Goal: Task Accomplishment & Management: Use online tool/utility

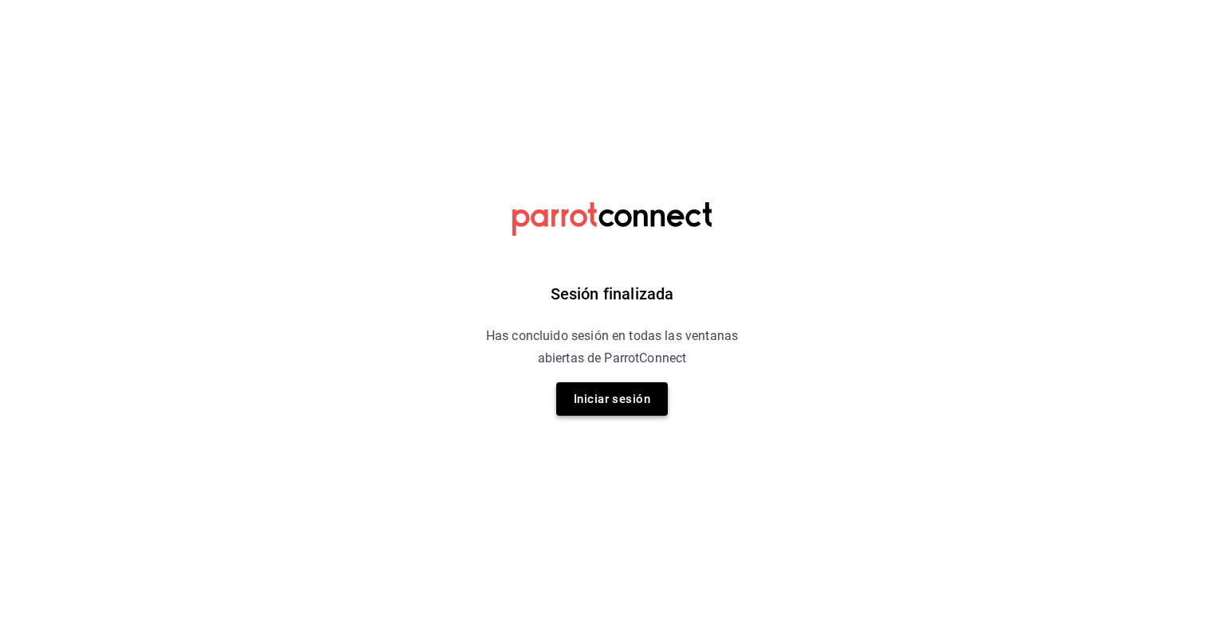
click at [640, 403] on button "Iniciar sesión" at bounding box center [612, 398] width 112 height 33
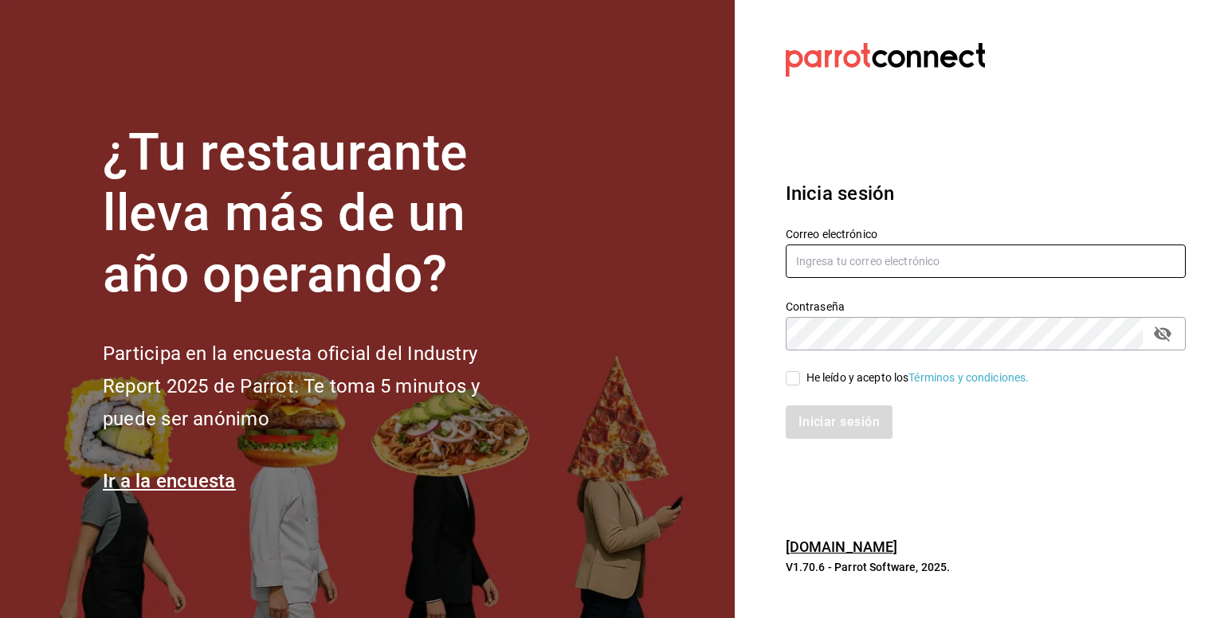
click at [927, 264] on input "text" at bounding box center [986, 261] width 400 height 33
type input "contacto@lapomadosa.mx"
click at [796, 377] on input "He leído y acepto los Términos y condiciones." at bounding box center [793, 378] width 14 height 14
checkbox input "true"
click at [831, 420] on button "Iniciar sesión" at bounding box center [840, 422] width 108 height 33
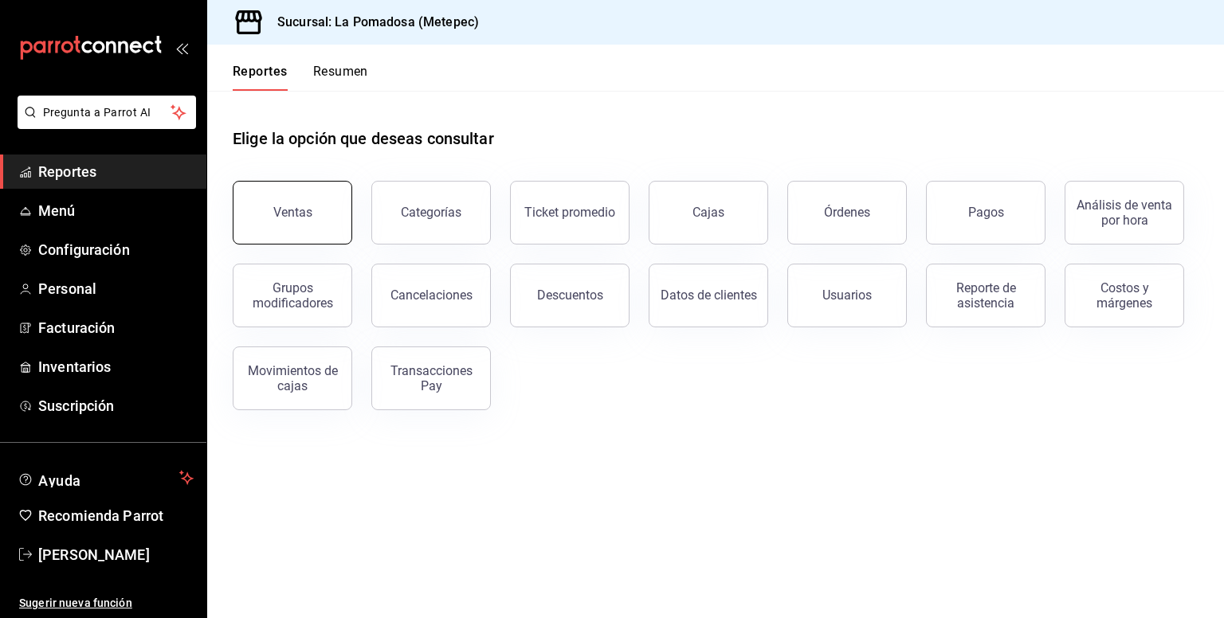
click at [335, 205] on button "Ventas" at bounding box center [293, 213] width 120 height 64
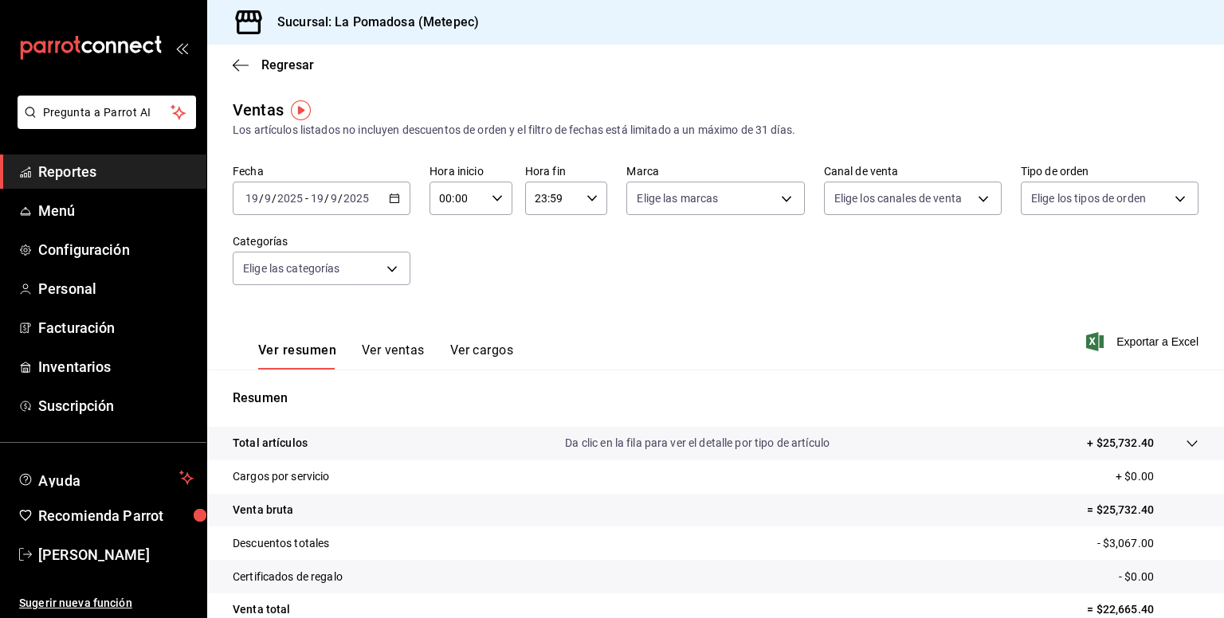
click at [394, 202] on \(Stroke\) "button" at bounding box center [395, 198] width 10 height 9
click at [285, 65] on span "Regresar" at bounding box center [287, 64] width 53 height 15
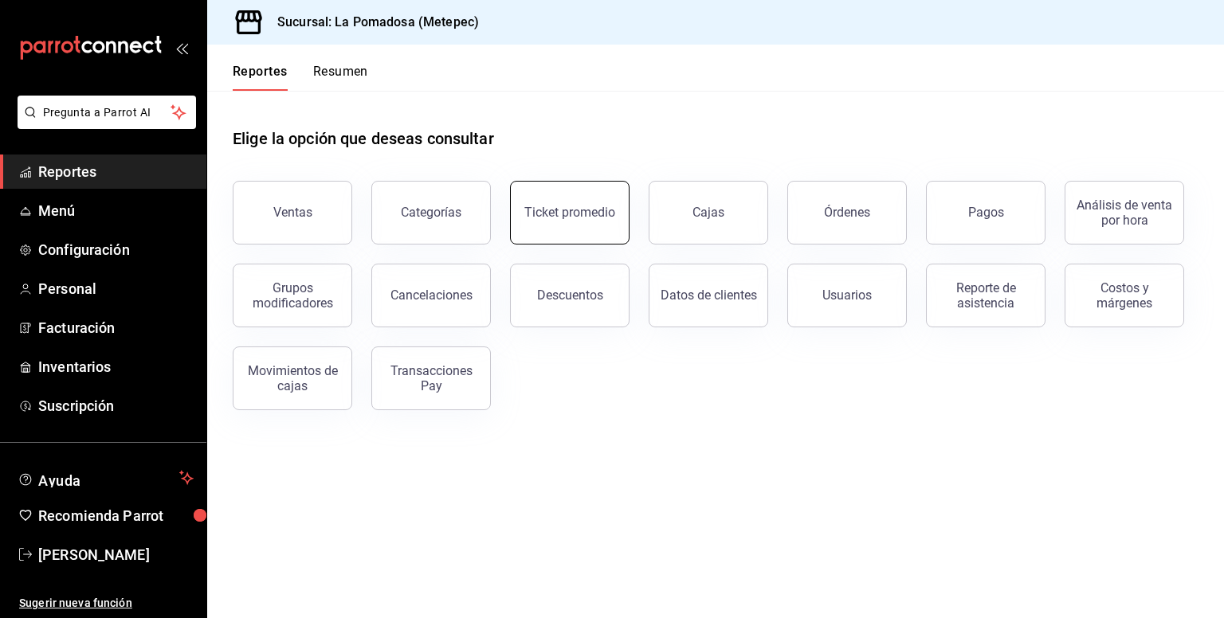
click at [607, 222] on button "Ticket promedio" at bounding box center [570, 213] width 120 height 64
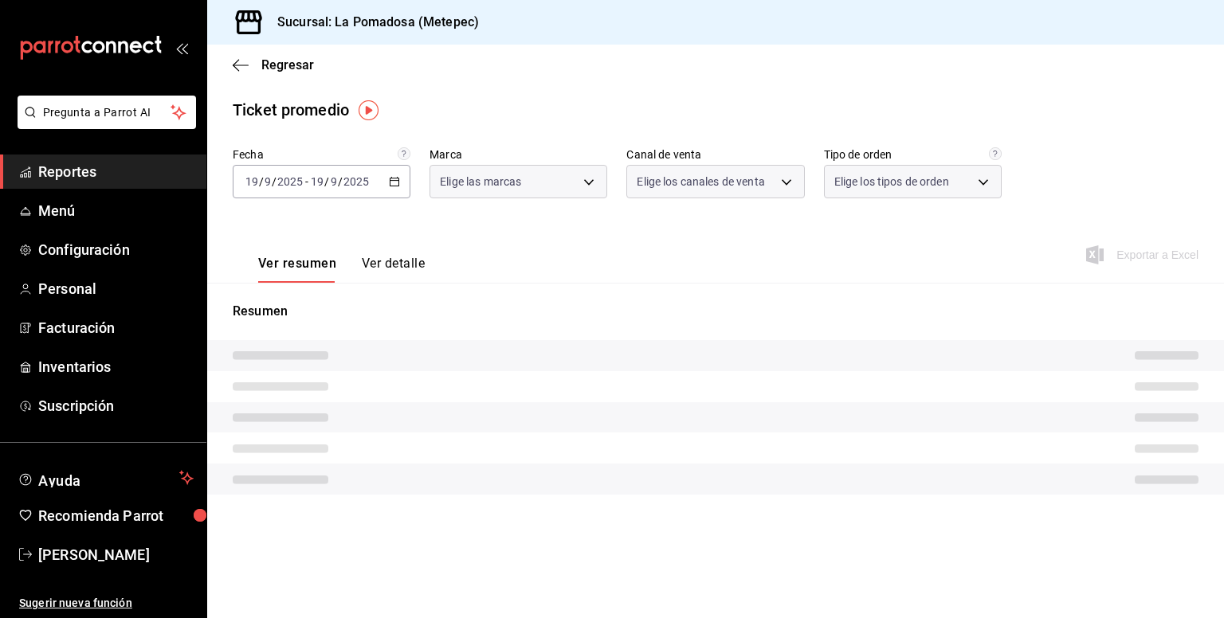
type input "26770a04-f713-4e61-b01c-a965f3f43d2a"
type input "PARROT,UBER_EATS,RAPPI,DIDI_FOOD,ONLINE"
type input "8279d609-ebc8-4968-87eb-1940d668296a,d7c139bf-efa8-43f6-913b-77036619544a,5e41b…"
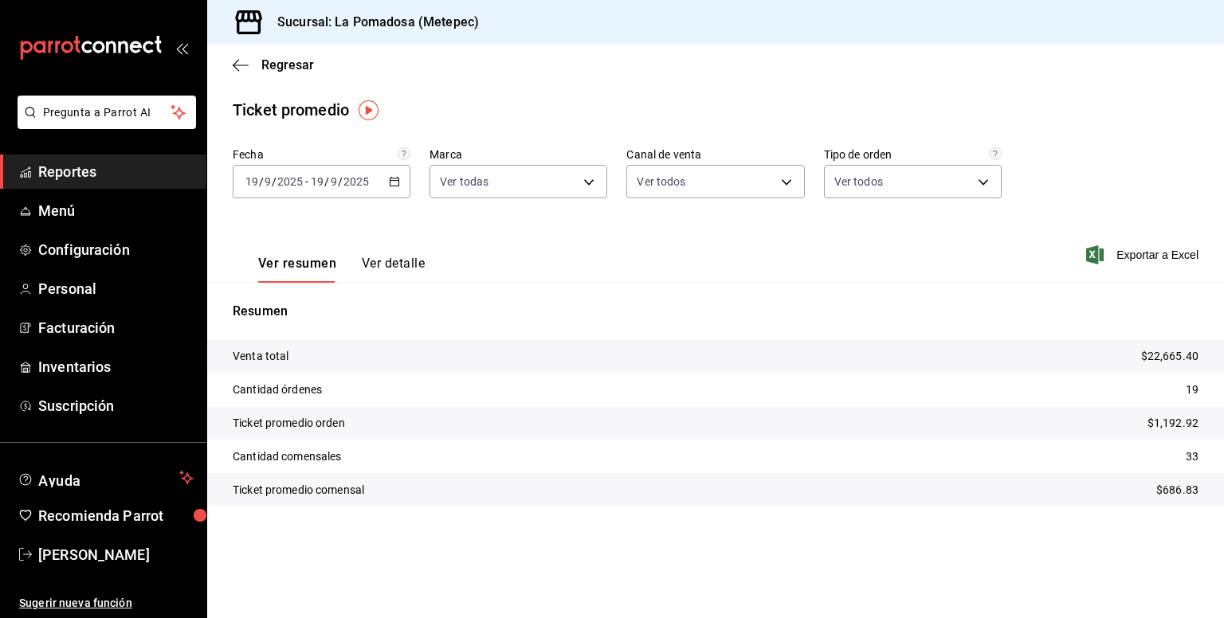
click at [397, 186] on icon "button" at bounding box center [394, 181] width 11 height 11
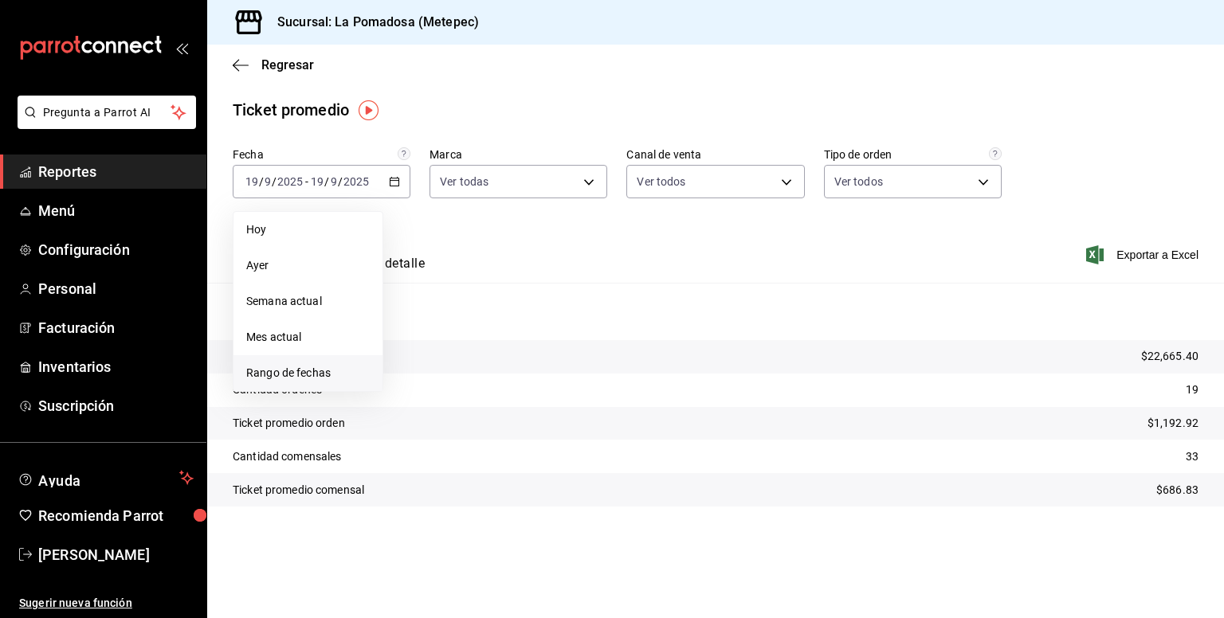
click at [287, 377] on span "Rango de fechas" at bounding box center [308, 373] width 124 height 17
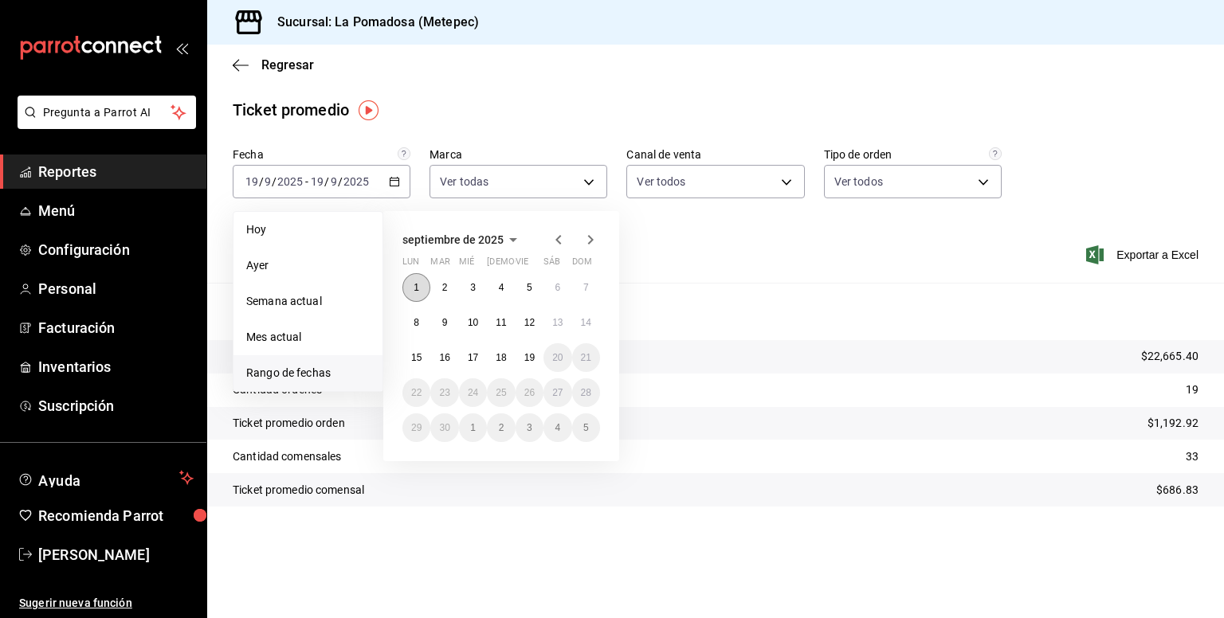
click at [412, 289] on button "1" at bounding box center [416, 287] width 28 height 29
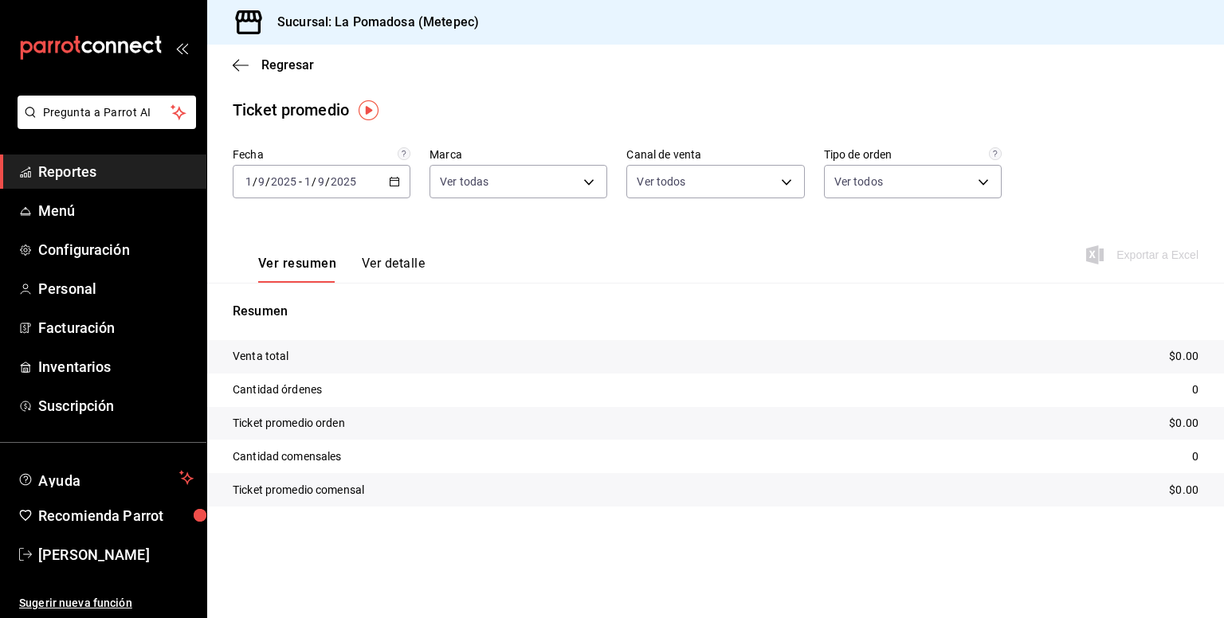
click at [398, 181] on icon "button" at bounding box center [394, 181] width 11 height 11
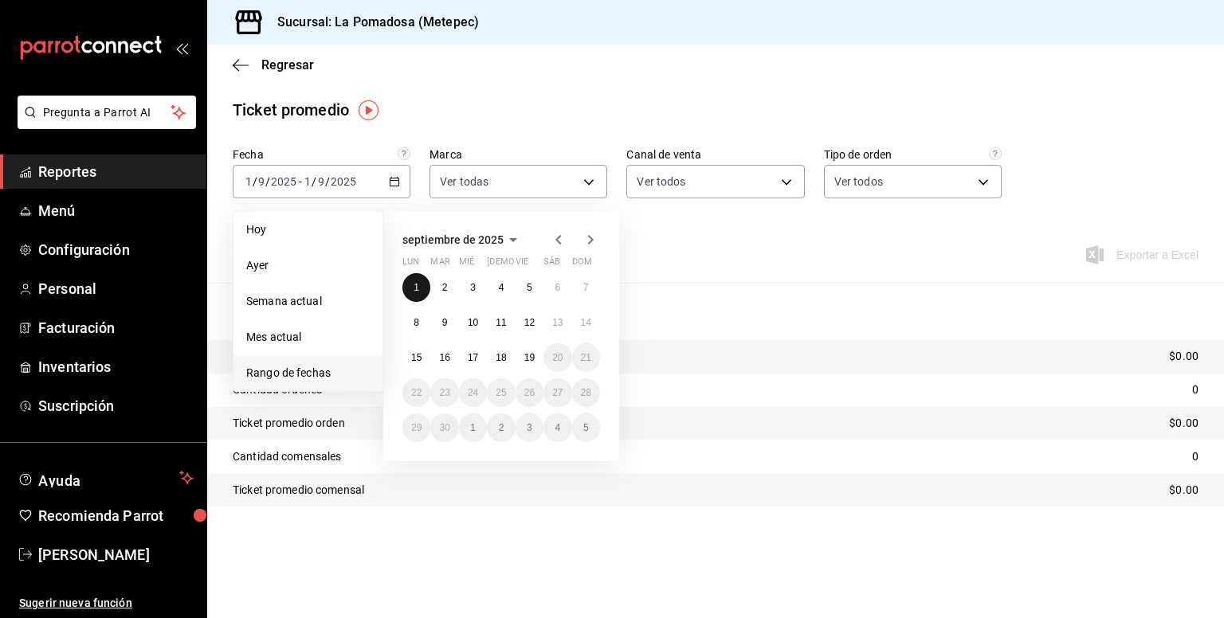
click at [412, 288] on button "1" at bounding box center [416, 287] width 28 height 29
click at [524, 355] on abbr "19" at bounding box center [529, 357] width 10 height 11
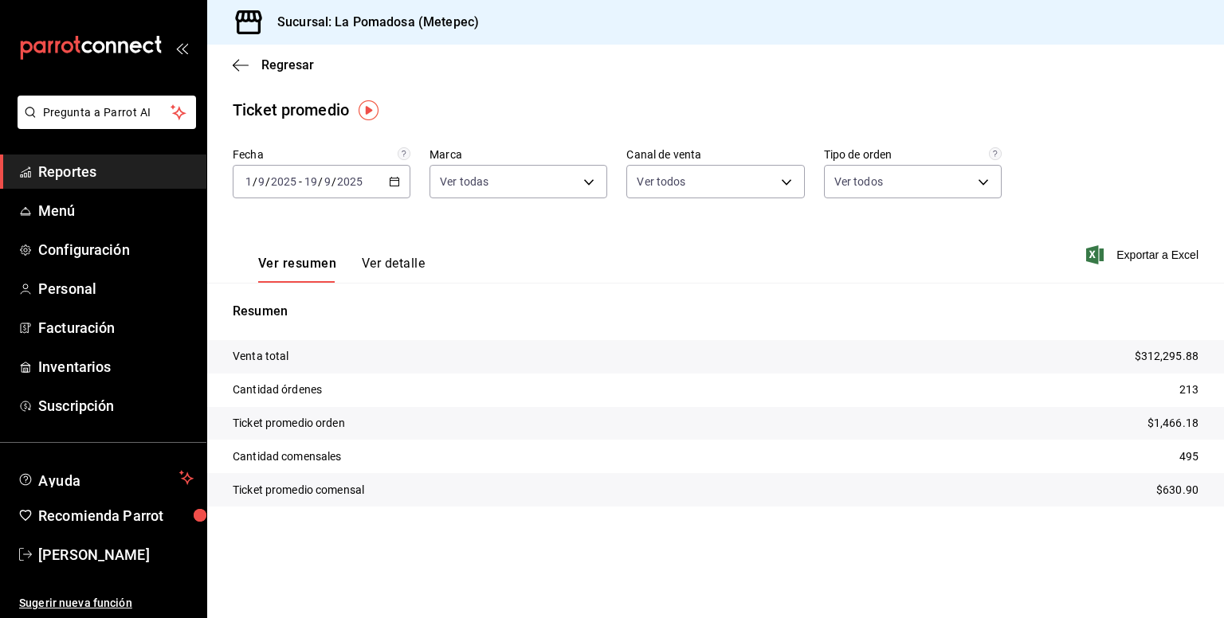
click at [117, 177] on span "Reportes" at bounding box center [115, 172] width 155 height 22
